Goal: Complete application form

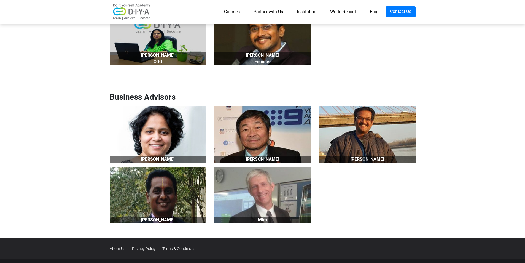
scroll to position [497, 0]
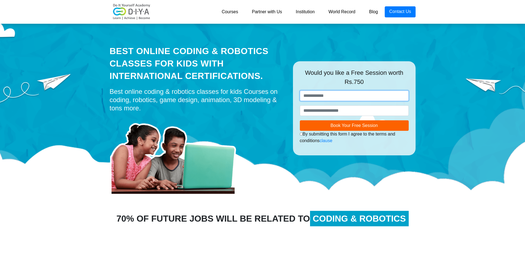
click at [363, 99] on input "text" at bounding box center [354, 95] width 109 height 10
type input "**********"
click at [366, 112] on input "number" at bounding box center [354, 110] width 109 height 10
click at [390, 213] on span "CODING & ROBOTICS" at bounding box center [359, 218] width 99 height 15
drag, startPoint x: 405, startPoint y: 218, endPoint x: 309, endPoint y: 201, distance: 98.0
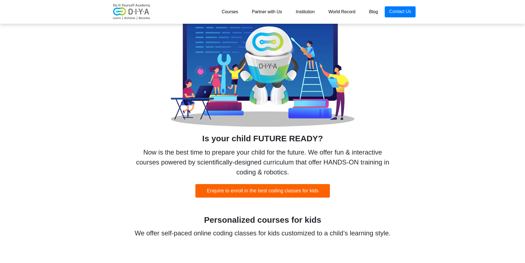
scroll to position [230, 0]
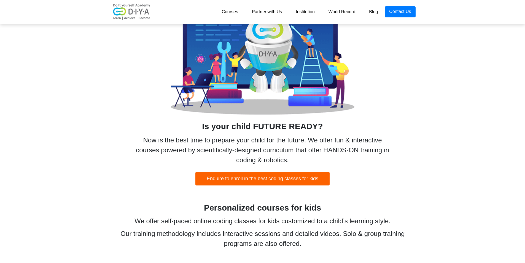
copy div "CODING & ROBOTICS"
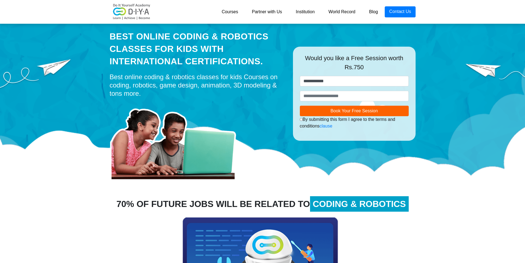
scroll to position [0, 0]
